Goal: Navigation & Orientation: Find specific page/section

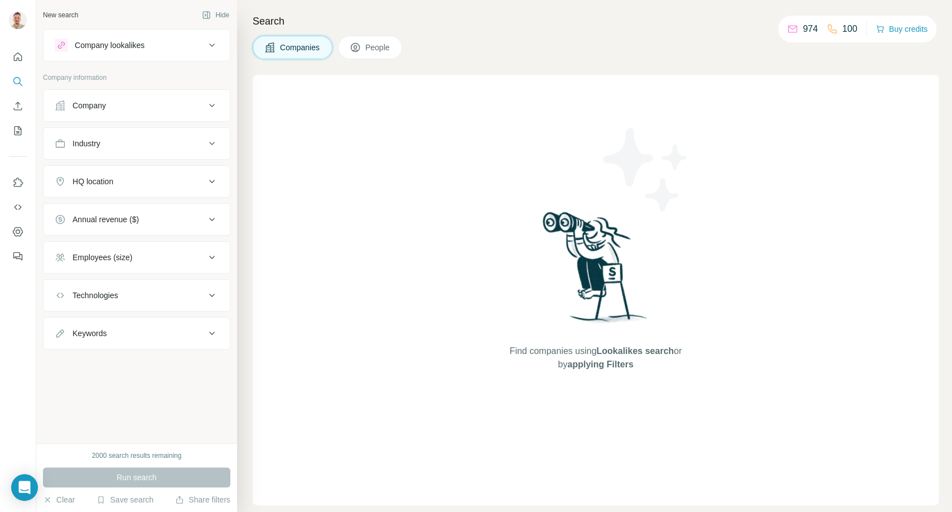
click at [20, 488] on icon "Open Intercom Messenger" at bounding box center [25, 486] width 12 height 13
click at [20, 488] on div at bounding box center [18, 256] width 36 height 512
click at [473, 286] on div "Find companies using Lookalikes search or by applying Filters" at bounding box center [596, 290] width 686 height 430
click at [21, 258] on icon "Feedback" at bounding box center [17, 256] width 11 height 11
click at [18, 59] on icon "Quick start" at bounding box center [17, 56] width 11 height 11
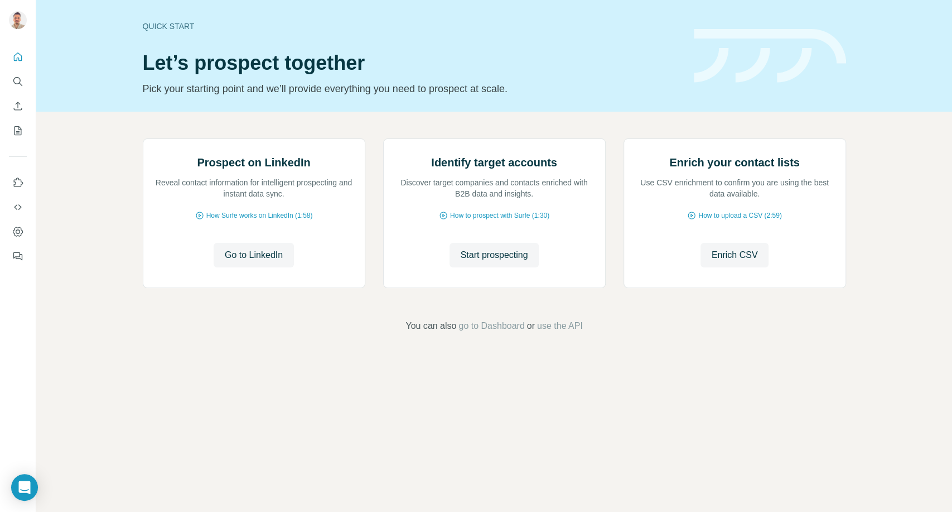
click at [23, 492] on icon "Open Intercom Messenger" at bounding box center [24, 486] width 13 height 13
click at [20, 112] on button "Enrich CSV" at bounding box center [18, 106] width 18 height 20
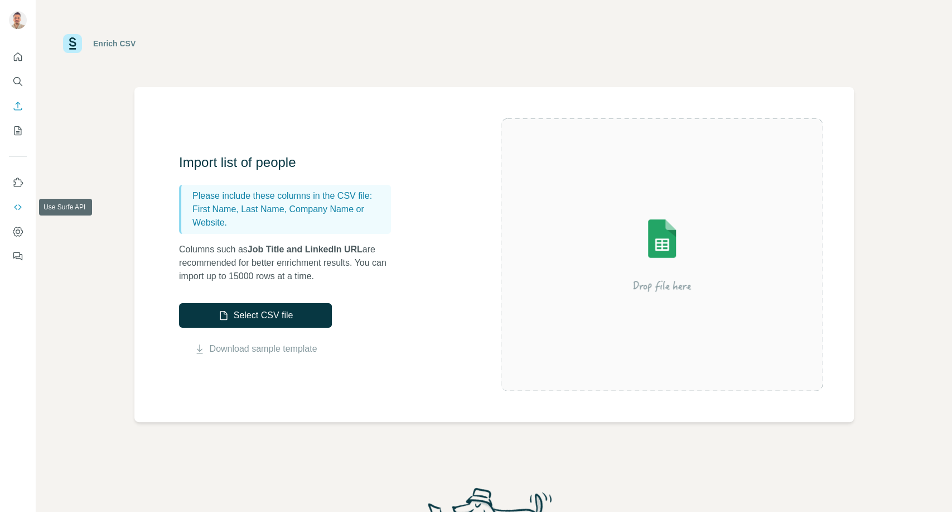
click at [18, 211] on icon "Use Surfe API" at bounding box center [17, 206] width 11 height 11
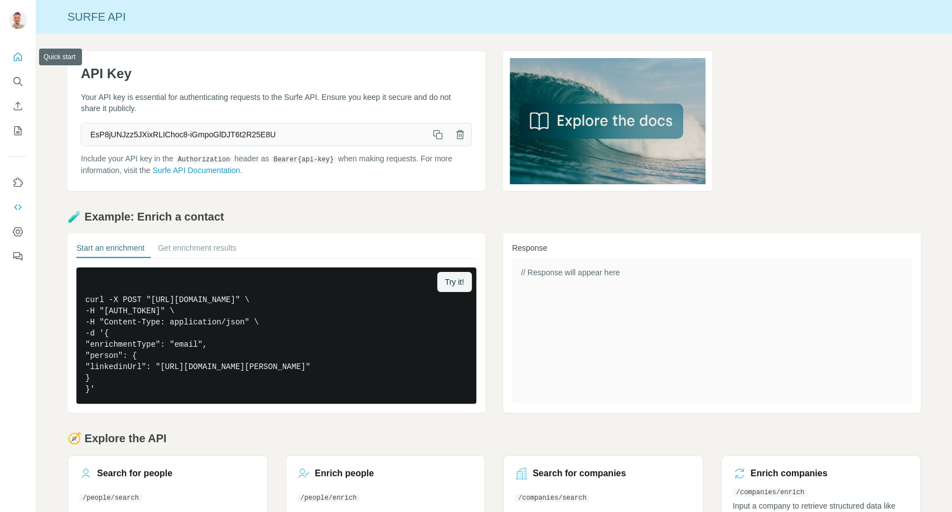
click at [23, 55] on button "Quick start" at bounding box center [18, 57] width 18 height 20
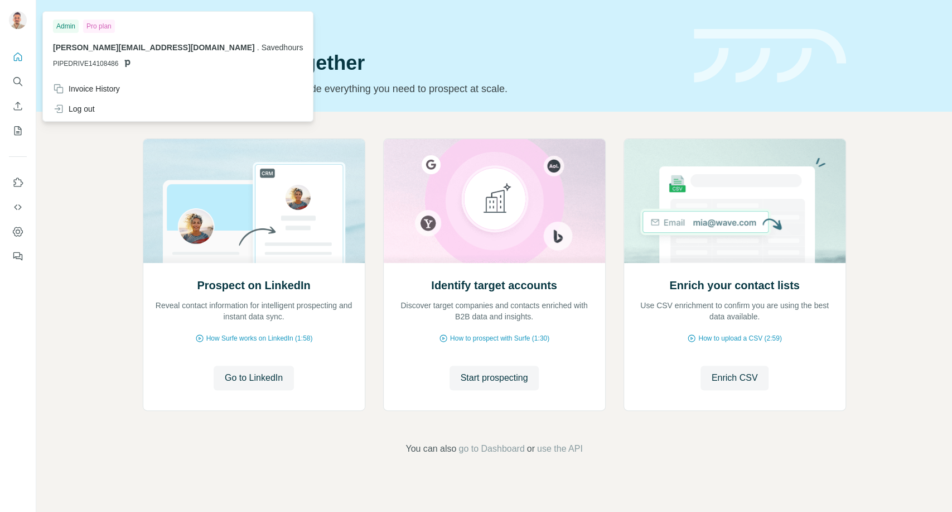
click at [22, 29] on div at bounding box center [18, 21] width 18 height 20
click at [114, 90] on div "Invoice History" at bounding box center [86, 88] width 67 height 11
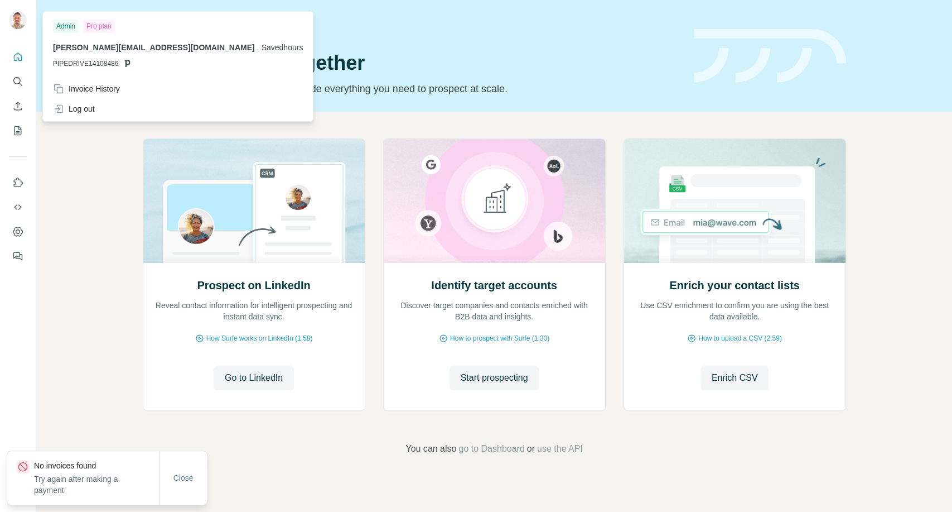
click at [17, 34] on div at bounding box center [19, 21] width 32 height 37
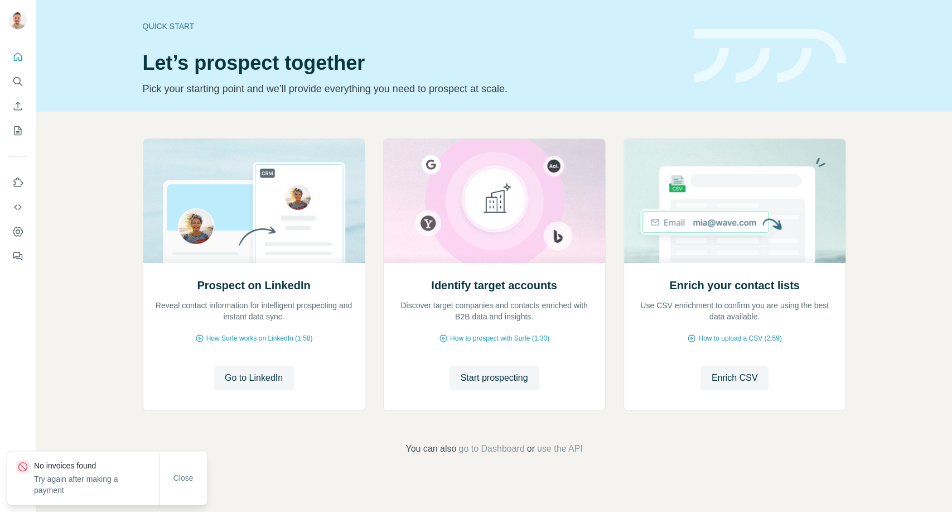
click at [14, 30] on div at bounding box center [18, 21] width 18 height 20
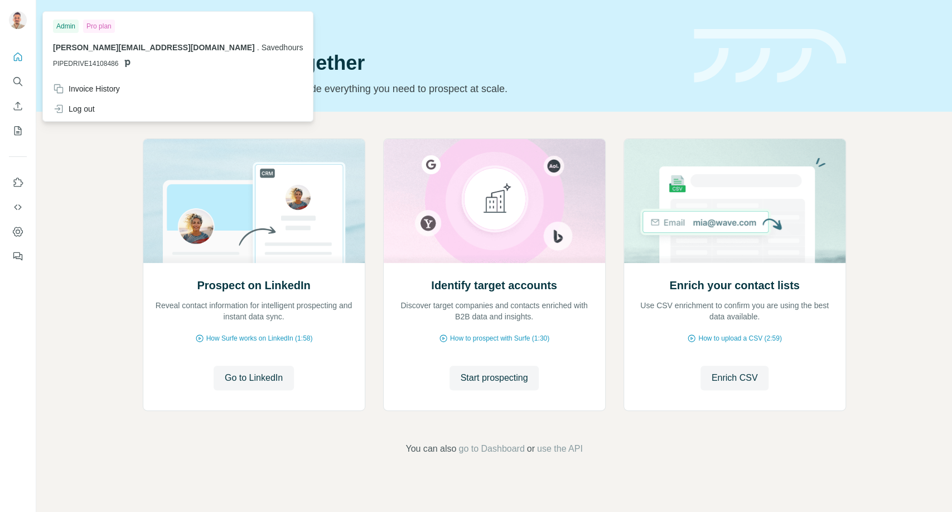
click at [22, 130] on icon "My lists" at bounding box center [17, 130] width 11 height 11
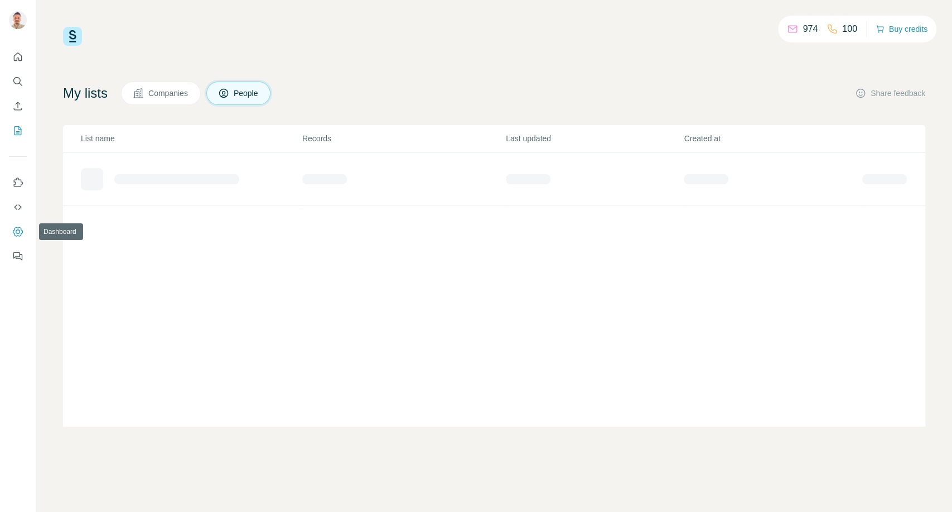
click at [17, 229] on icon "Dashboard" at bounding box center [17, 231] width 11 height 11
